Goal: Transaction & Acquisition: Purchase product/service

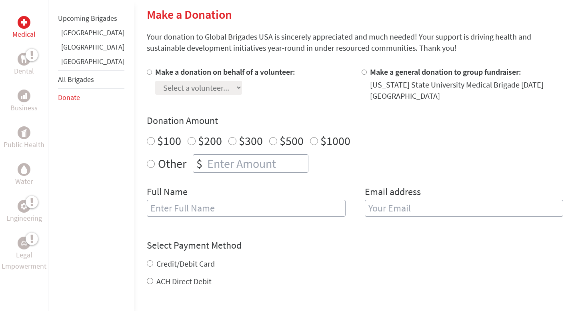
click at [188, 140] on input "$200" at bounding box center [192, 141] width 8 height 8
radio input "true"
click at [158, 162] on label "Other" at bounding box center [172, 163] width 28 height 18
click at [148, 162] on input "Other" at bounding box center [151, 164] width 8 height 8
radio input "true"
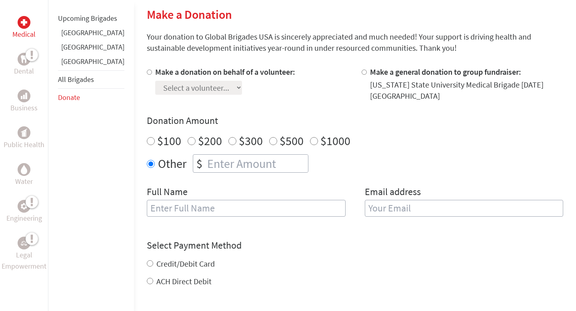
click at [206, 162] on input "number" at bounding box center [257, 164] width 102 height 18
type input "250"
click at [172, 212] on input "text" at bounding box center [246, 208] width 199 height 17
type input "[PERSON_NAME]"
click at [365, 199] on label "Email address" at bounding box center [393, 193] width 56 height 14
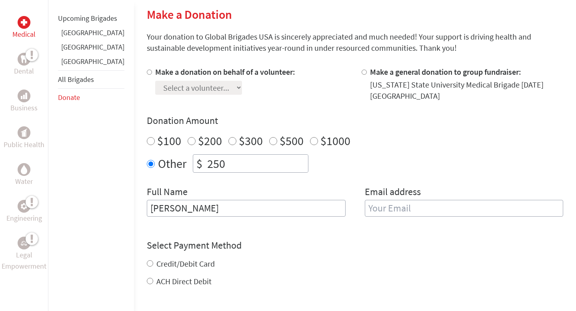
click at [365, 202] on input "email" at bounding box center [464, 208] width 199 height 17
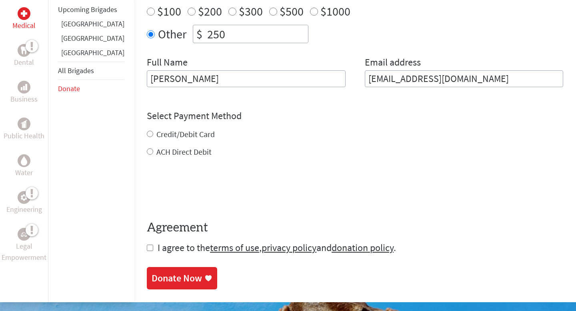
type input "[EMAIL_ADDRESS][DOMAIN_NAME]"
click at [170, 133] on div "Credit/Debit Card ACH Direct Debit" at bounding box center [355, 143] width 416 height 29
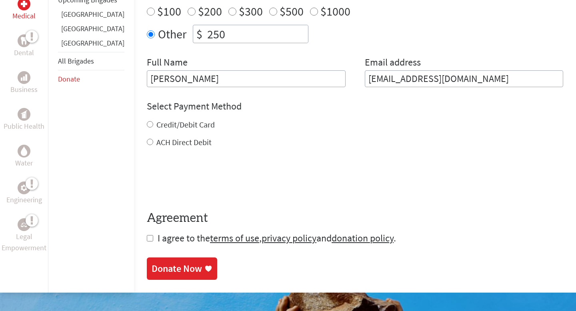
click at [156, 125] on label "Credit/Debit Card" at bounding box center [185, 125] width 58 height 10
click at [153, 125] on input "Credit/Debit Card" at bounding box center [150, 124] width 6 height 6
radio input "true"
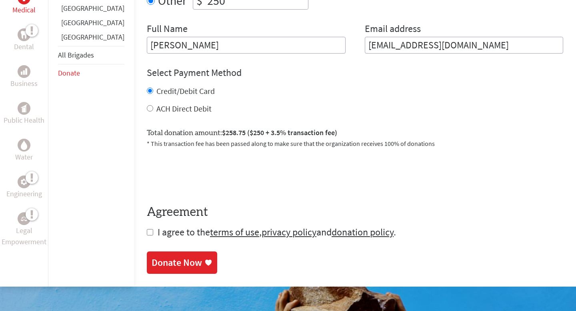
scroll to position [369, 0]
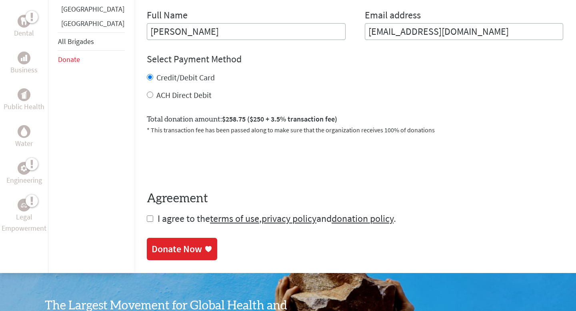
click at [158, 220] on span "I agree to the terms of use , privacy policy and donation policy ." at bounding box center [277, 218] width 238 height 12
click at [147, 218] on input "checkbox" at bounding box center [150, 219] width 6 height 6
checkbox input "true"
click at [152, 251] on div "Donate Now" at bounding box center [177, 249] width 50 height 13
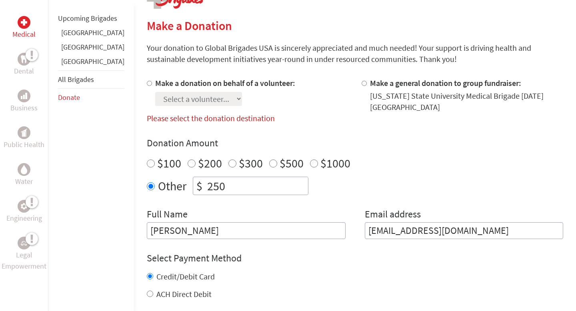
scroll to position [182, 0]
click at [156, 88] on div "Select a volunteer... Aidan Callan Cade Truemner Christeena Boddakayala Ella Jo…" at bounding box center [225, 96] width 140 height 17
click at [158, 82] on label "Make a donation on behalf of a volunteer:" at bounding box center [225, 82] width 140 height 10
click at [152, 82] on input "Make a donation on behalf of a volunteer:" at bounding box center [149, 82] width 5 height 5
radio input "true"
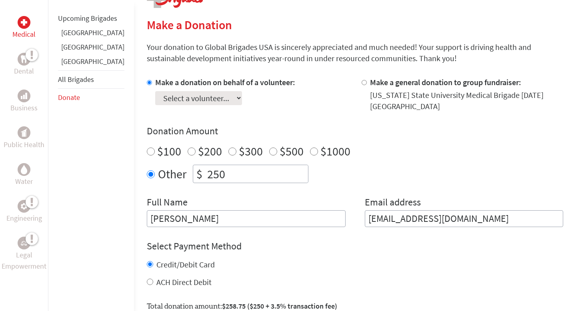
click at [215, 92] on select "Select a volunteer... Aidan Callan Cade Truemner Christeena Boddakayala Ella Jo…" at bounding box center [198, 98] width 87 height 14
click at [361, 82] on input "Make a general donation to group fundraiser:" at bounding box center [363, 82] width 5 height 5
radio input "true"
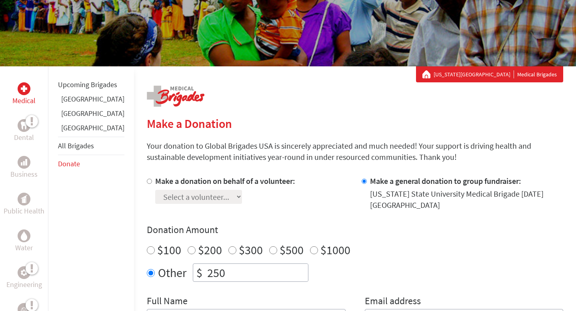
scroll to position [86, 0]
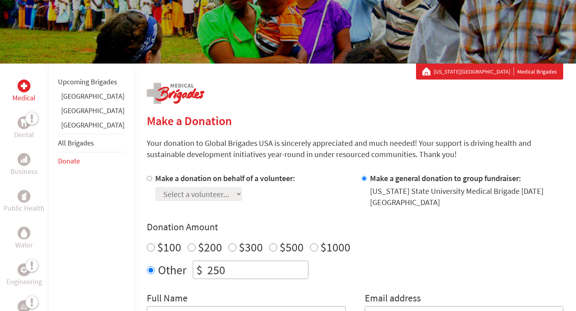
click at [480, 71] on link "[US_STATE][GEOGRAPHIC_DATA]" at bounding box center [473, 72] width 80 height 8
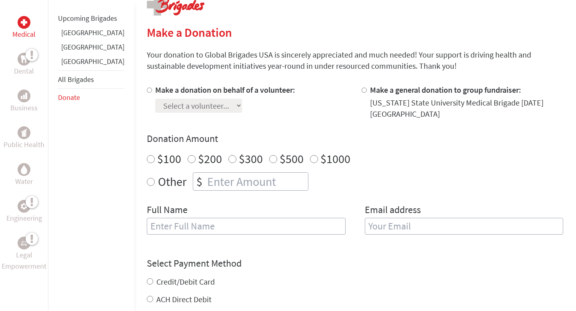
click at [391, 103] on div "[US_STATE] State University Medical Brigade [DATE] [GEOGRAPHIC_DATA]" at bounding box center [467, 108] width 194 height 22
click at [361, 90] on div at bounding box center [365, 101] width 8 height 35
click at [361, 90] on input "Make a general donation to group fundraiser:" at bounding box center [363, 90] width 5 height 5
radio input "true"
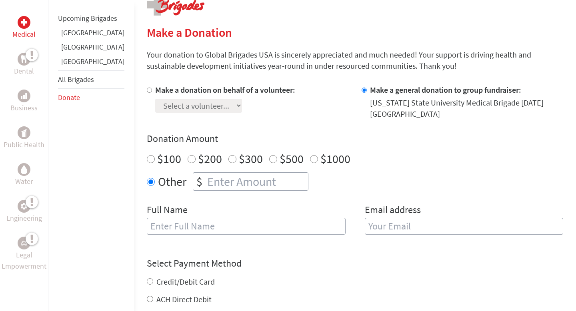
click at [224, 186] on input "number" at bounding box center [257, 182] width 102 height 18
type input "250"
click at [215, 224] on input "text" at bounding box center [246, 226] width 199 height 17
type input "[PERSON_NAME]"
click at [365, 228] on input "email" at bounding box center [464, 226] width 199 height 17
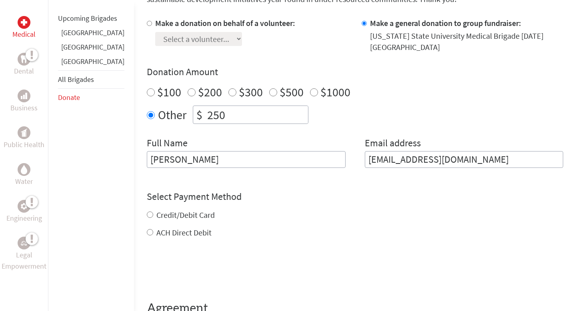
scroll to position [264, 0]
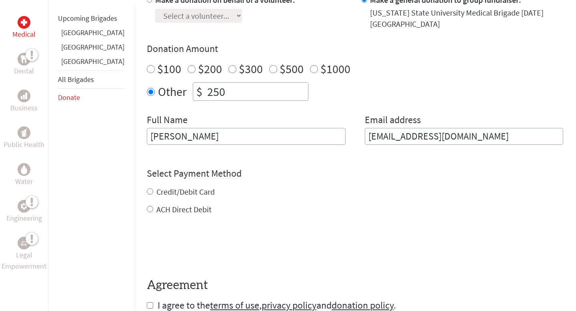
type input "[EMAIL_ADDRESS][DOMAIN_NAME]"
click at [166, 187] on label "Credit/Debit Card" at bounding box center [185, 192] width 58 height 10
click at [153, 188] on input "Credit/Debit Card" at bounding box center [150, 191] width 6 height 6
radio input "true"
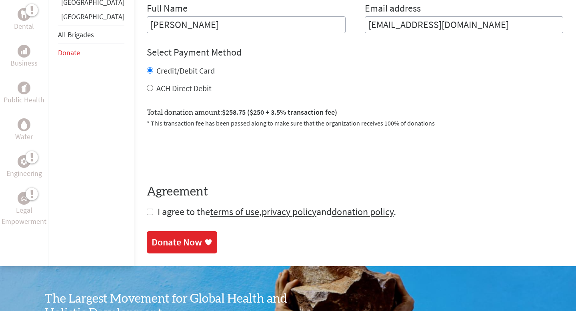
scroll to position [375, 0]
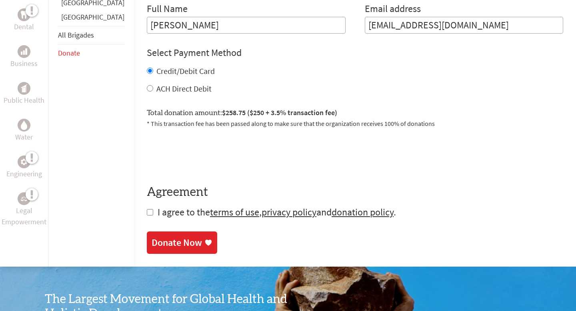
click at [164, 215] on span "I agree to the terms of use , privacy policy and donation policy ." at bounding box center [277, 212] width 238 height 12
click at [147, 212] on input "checkbox" at bounding box center [150, 212] width 6 height 6
checkbox input "true"
click at [154, 252] on link "Donate Now" at bounding box center [182, 243] width 70 height 22
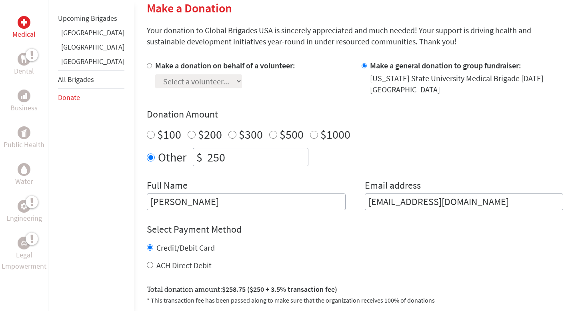
scroll to position [275, 0]
